Goal: Task Accomplishment & Management: Use online tool/utility

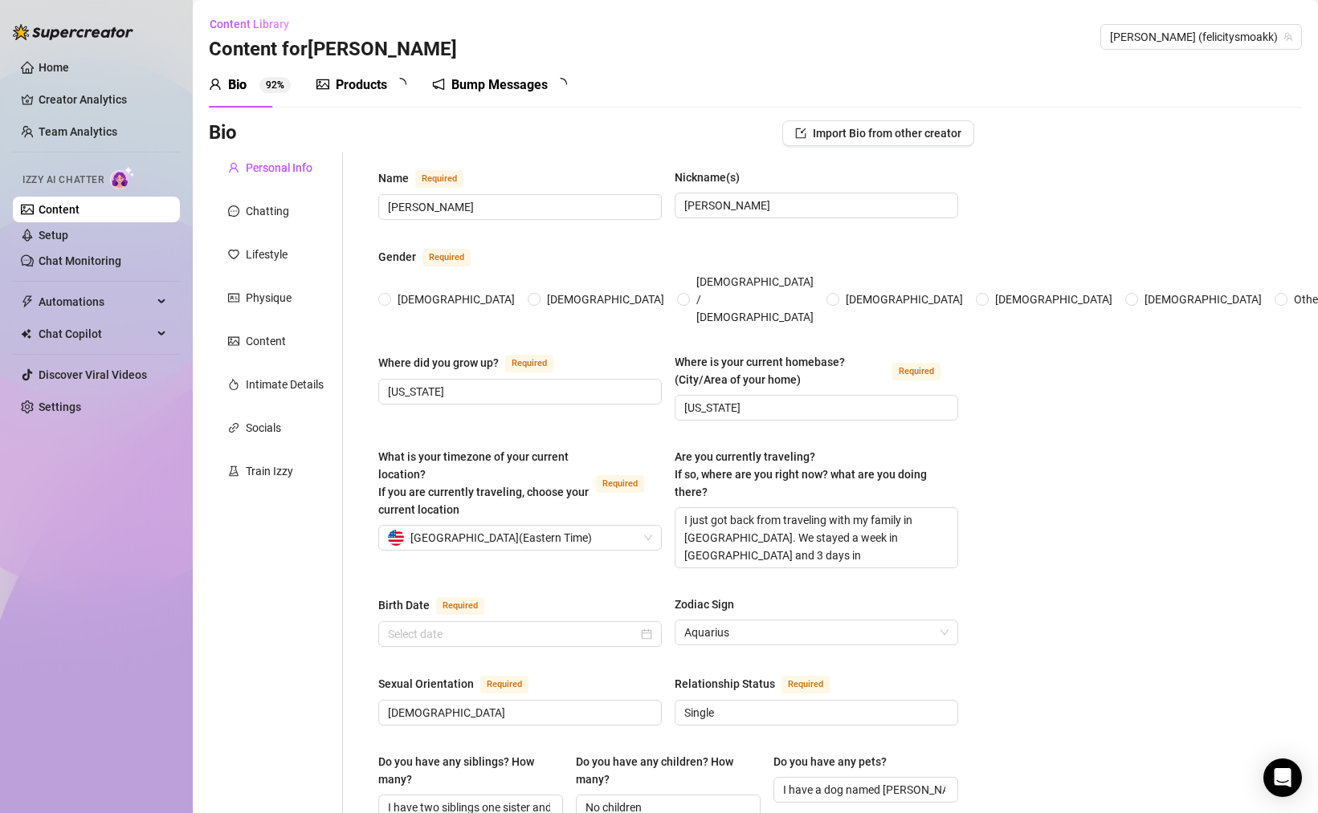
radio input "true"
type input "[DATE]"
click at [55, 276] on ul "Home Creator Analytics Team Analytics Izzy AI Chatter Content Setup Chat Monito…" at bounding box center [96, 237] width 167 height 378
click at [63, 267] on link "Chat Monitoring" at bounding box center [80, 261] width 83 height 13
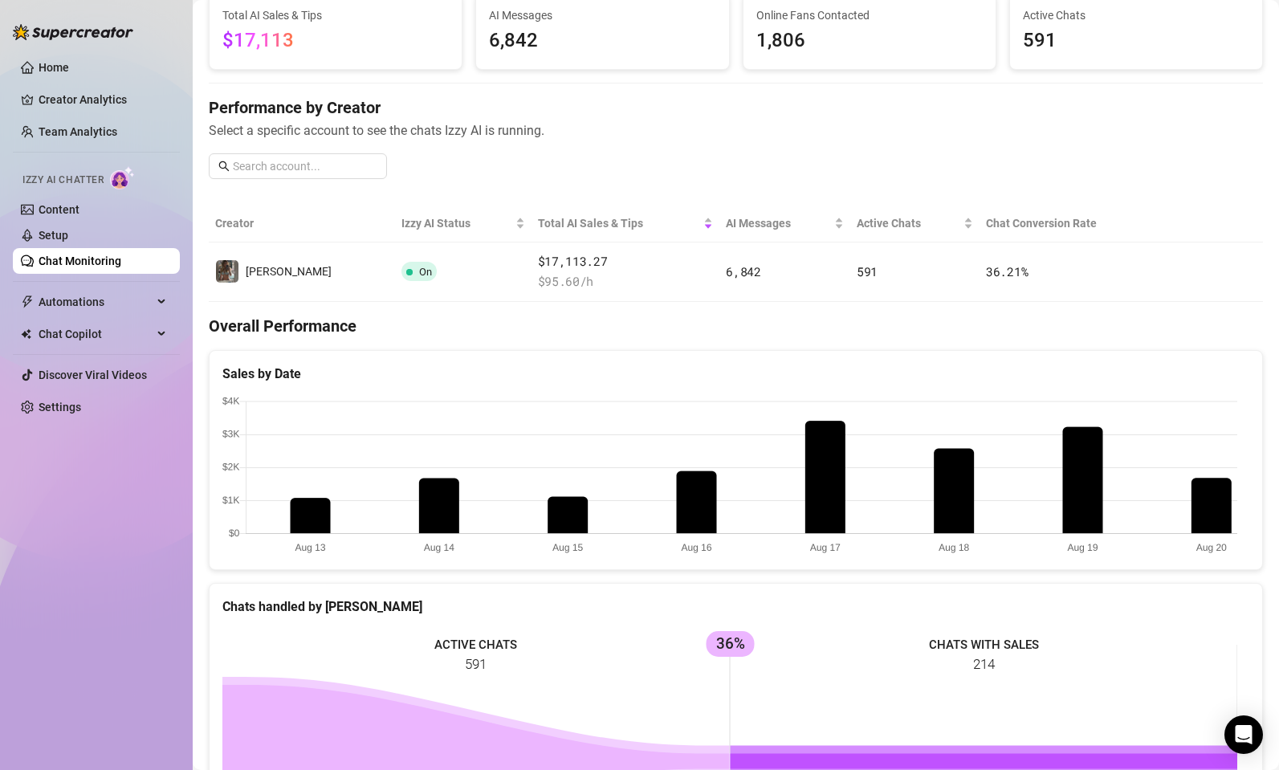
scroll to position [40, 0]
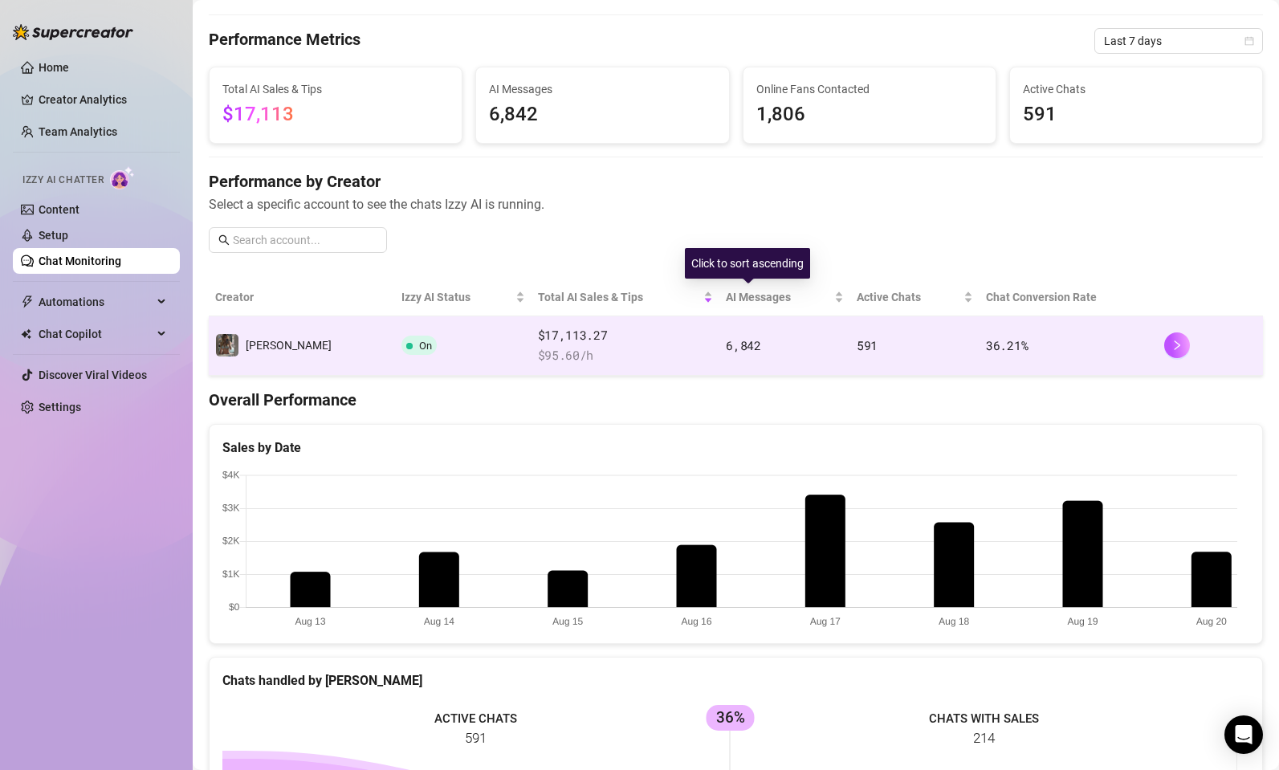
click at [726, 344] on span "6,842" at bounding box center [743, 345] width 35 height 16
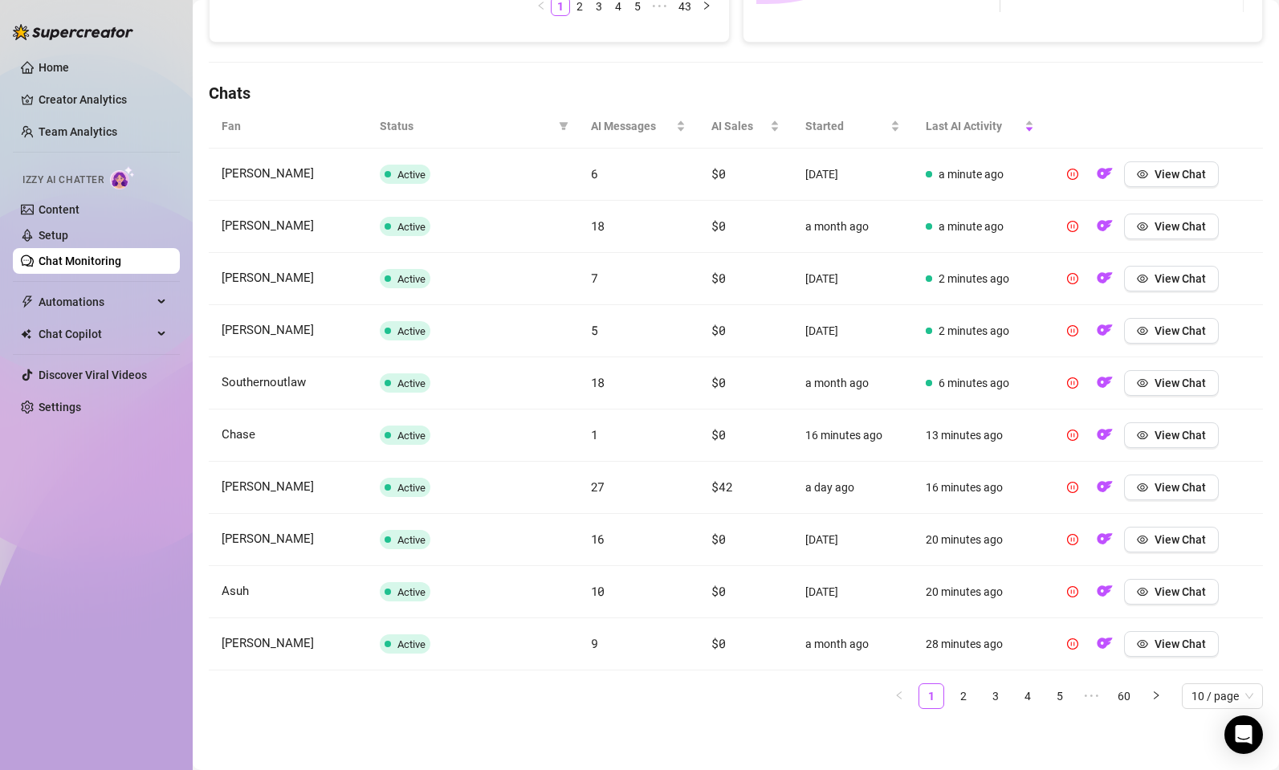
scroll to position [301, 0]
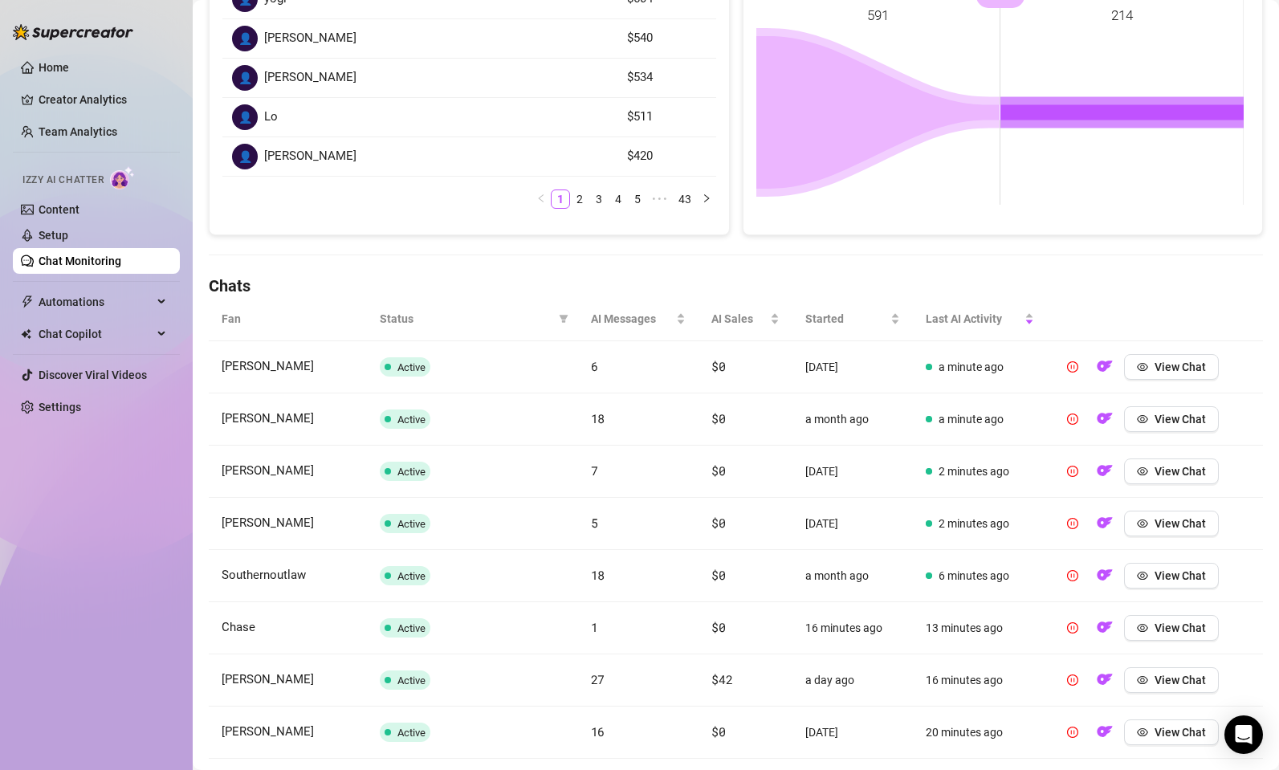
click at [402, 323] on span "Status" at bounding box center [466, 319] width 173 height 18
click at [559, 320] on icon "filter" at bounding box center [563, 319] width 9 height 8
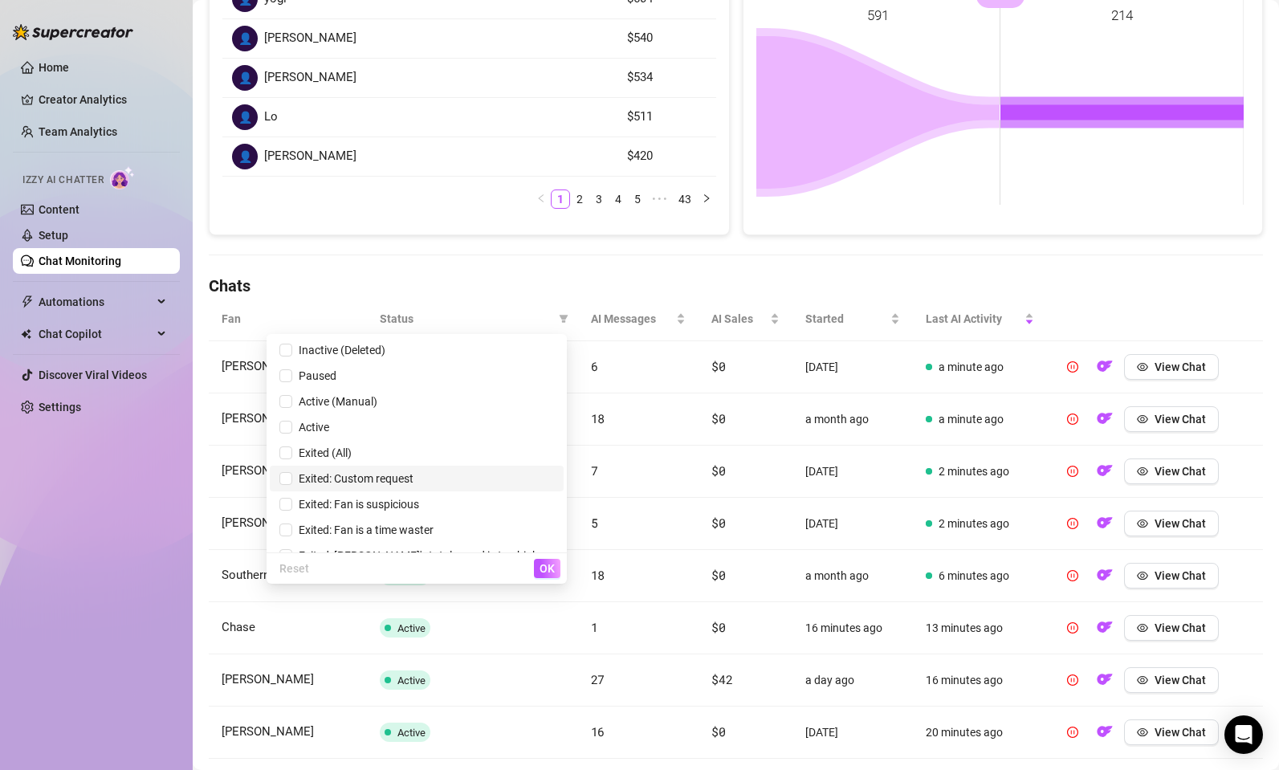
click at [409, 488] on li "Exited: Custom request" at bounding box center [417, 479] width 294 height 26
checkbox input "true"
click at [549, 566] on span "OK" at bounding box center [547, 568] width 15 height 13
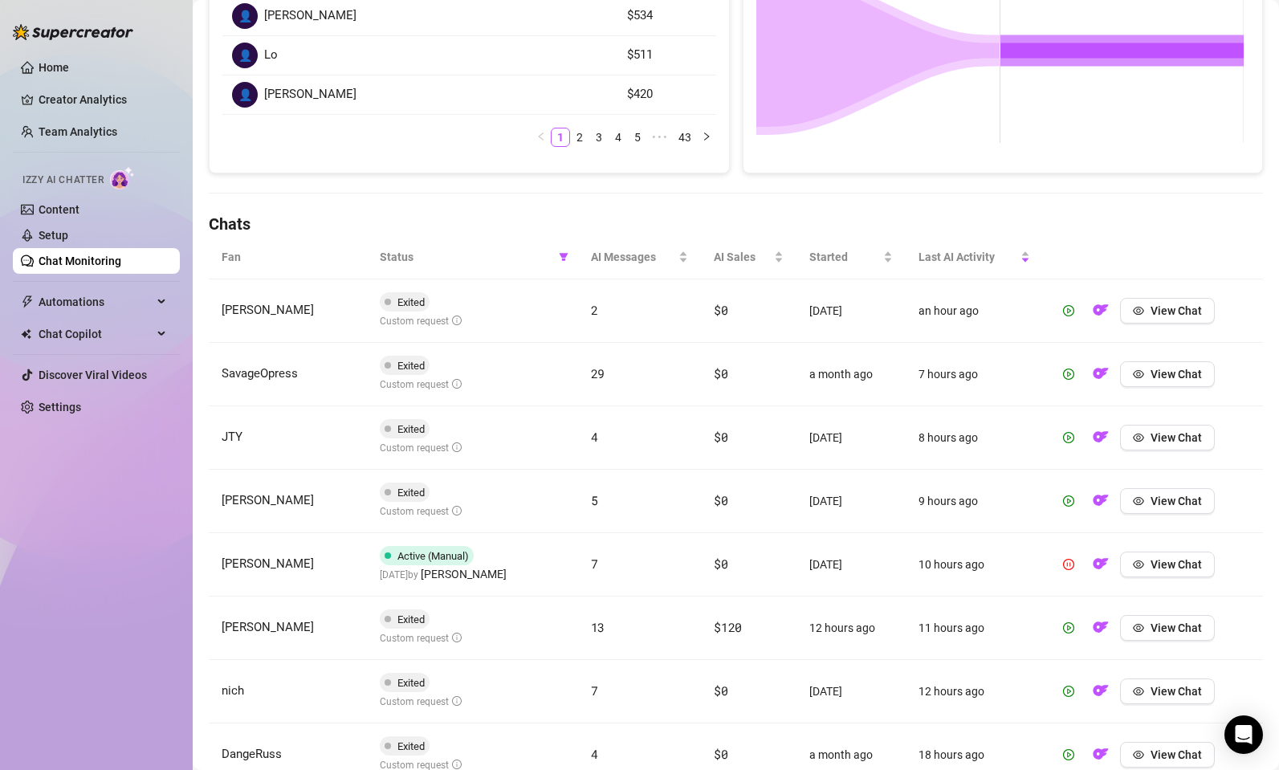
scroll to position [397, 0]
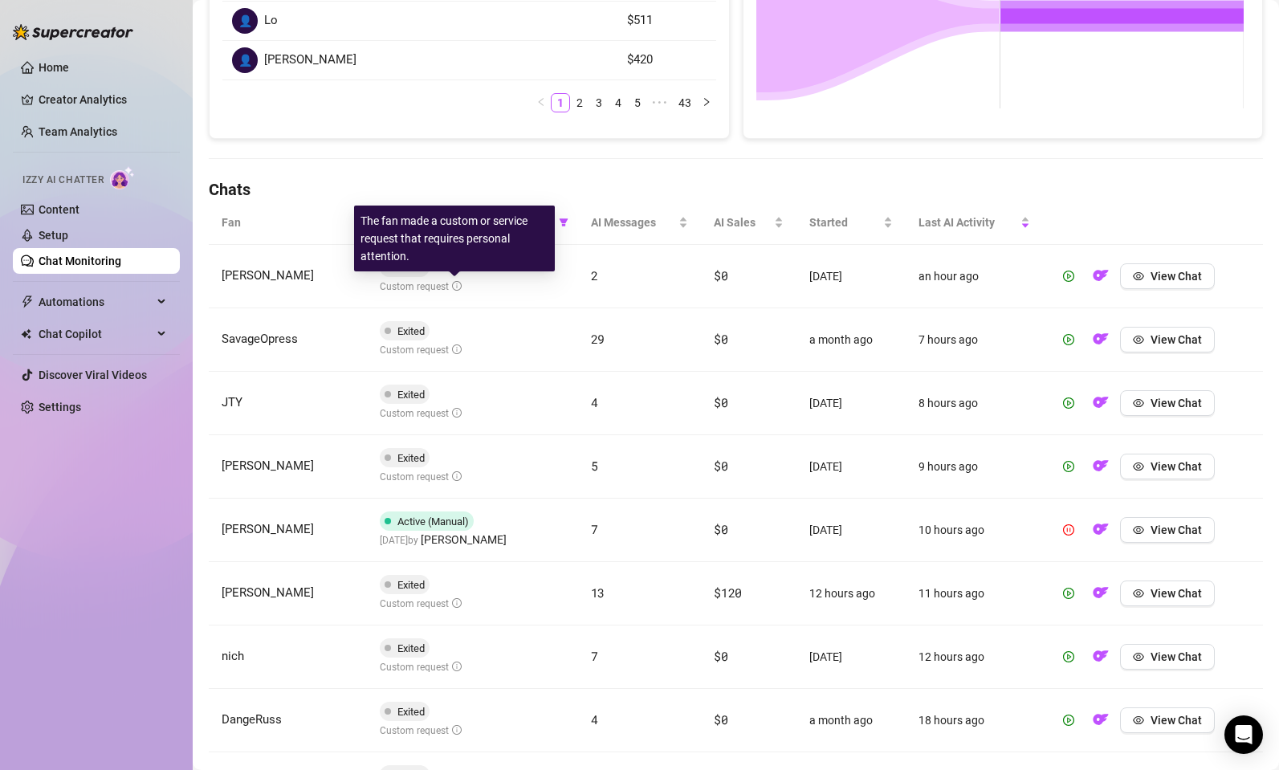
click at [455, 286] on icon "info-circle" at bounding box center [457, 286] width 10 height 10
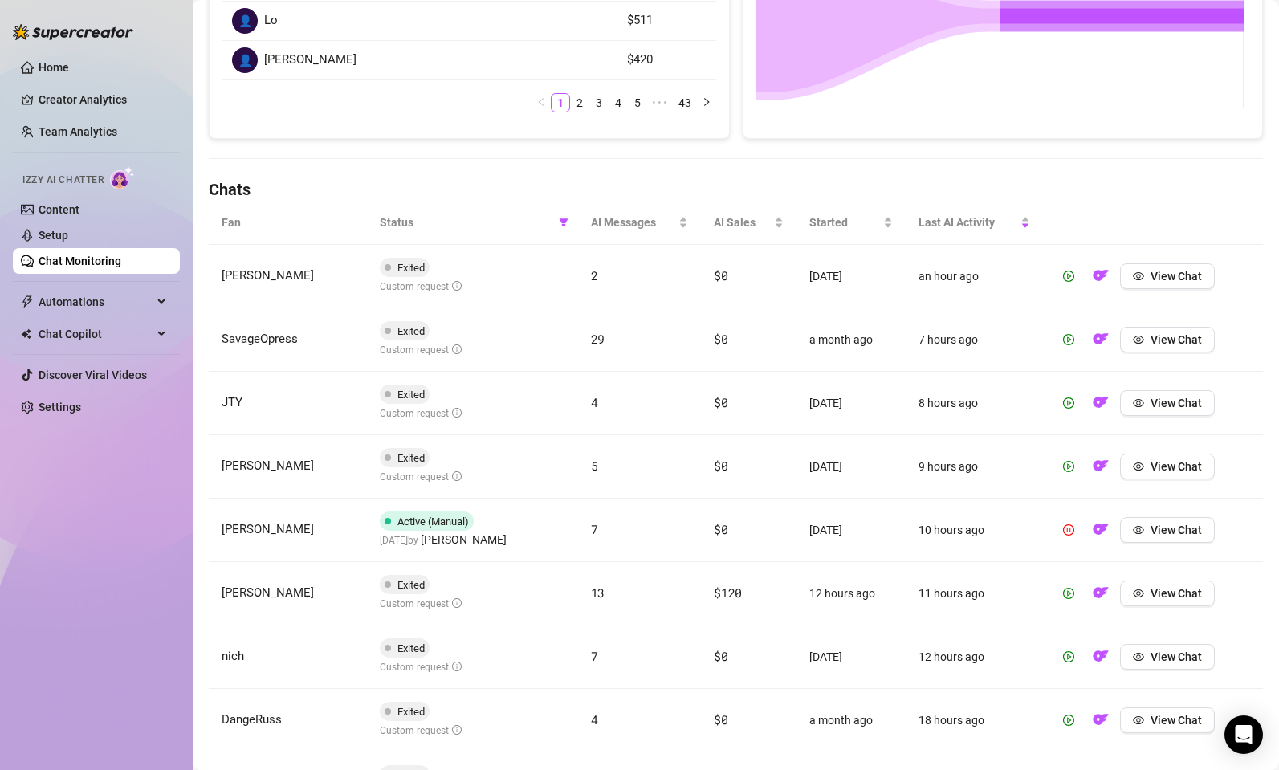
click at [477, 284] on td "Exited Custom request" at bounding box center [472, 276] width 211 height 63
click at [1164, 339] on span "View Chat" at bounding box center [1176, 339] width 51 height 13
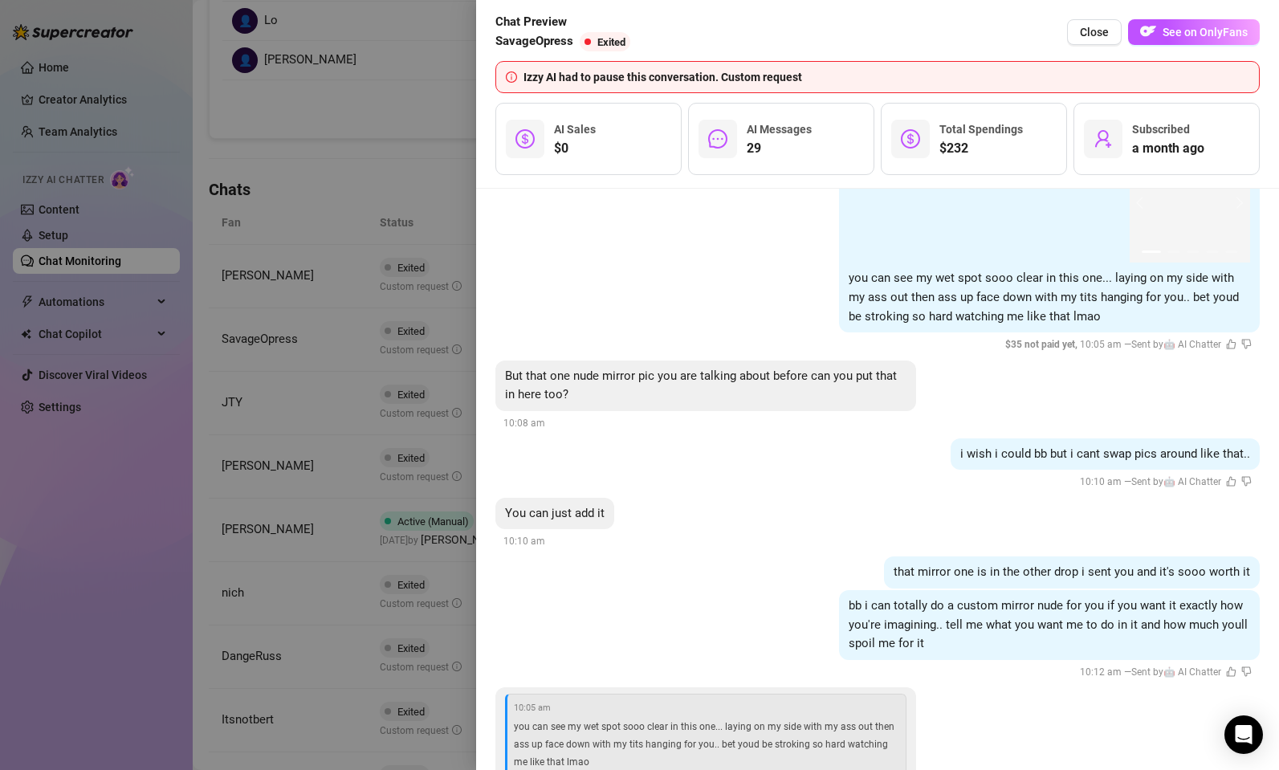
scroll to position [4999, 0]
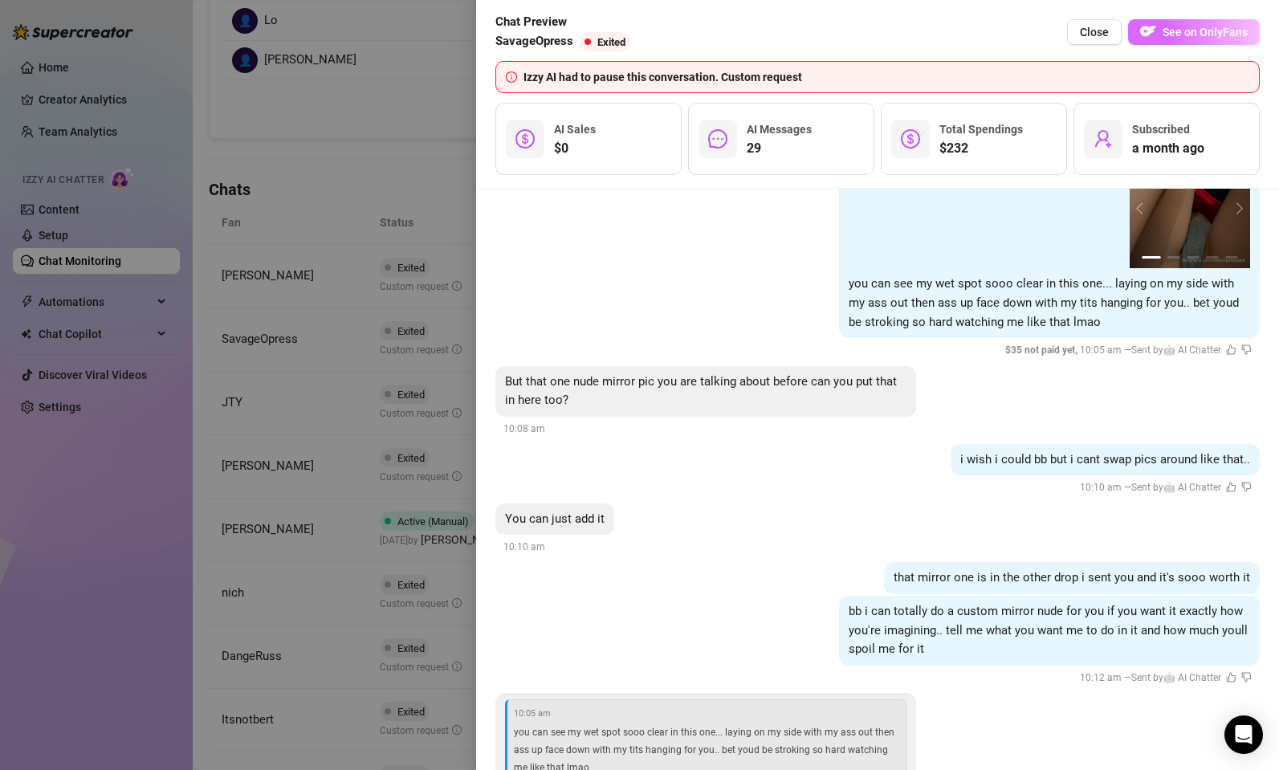
click at [1208, 31] on span "See on OnlyFans" at bounding box center [1205, 32] width 85 height 13
